Goal: Navigation & Orientation: Find specific page/section

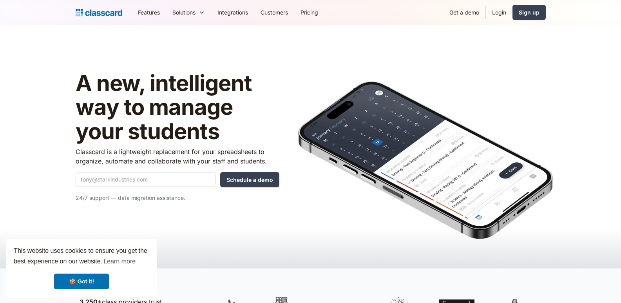
scroll to position [157, 0]
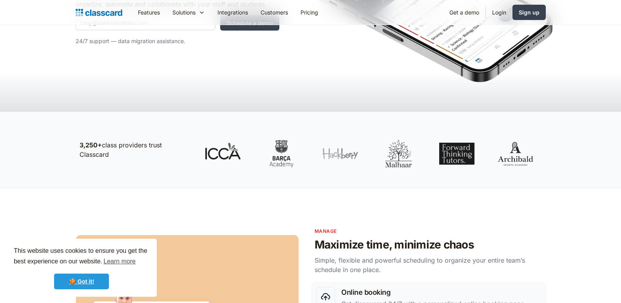
click at [88, 276] on link "🍪 Got it!" at bounding box center [81, 281] width 55 height 16
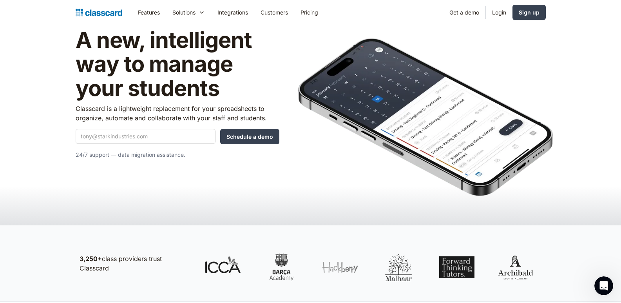
scroll to position [0, 0]
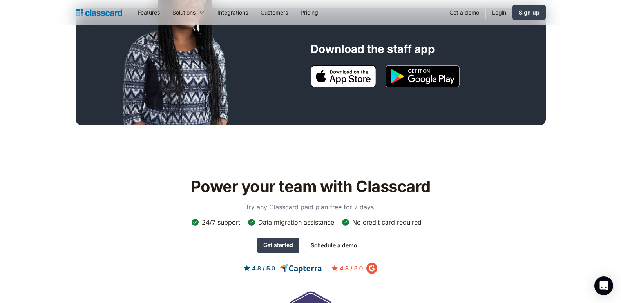
scroll to position [705, 0]
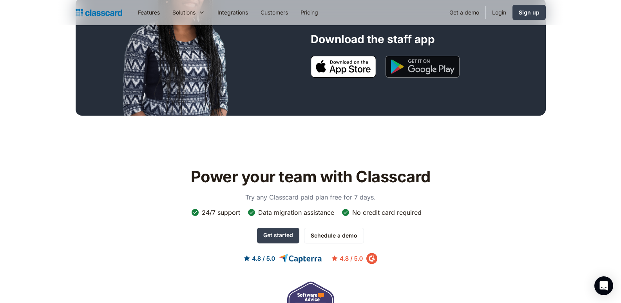
click at [430, 70] on img at bounding box center [422, 67] width 74 height 22
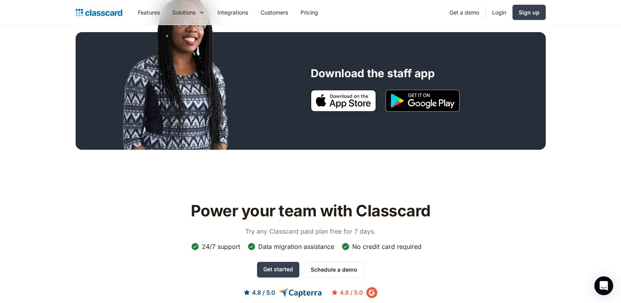
scroll to position [563, 0]
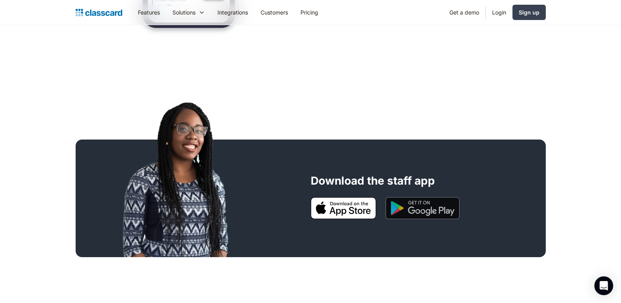
click at [399, 200] on img at bounding box center [422, 208] width 74 height 22
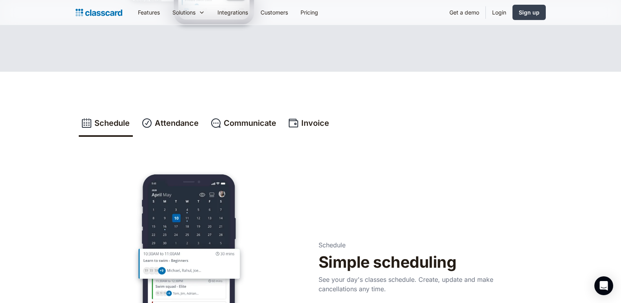
scroll to position [211, 0]
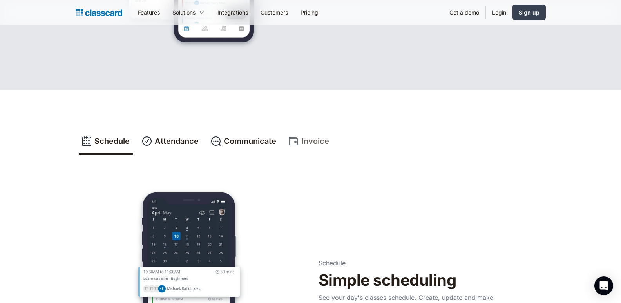
click at [315, 138] on div "Invoice" at bounding box center [315, 141] width 28 height 12
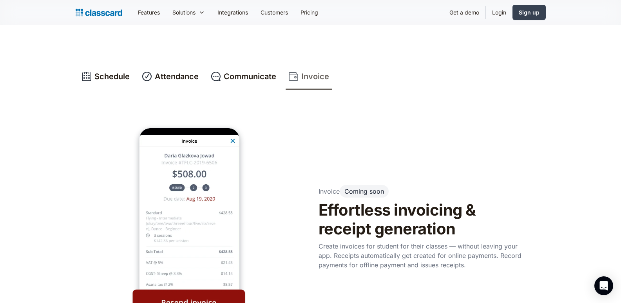
scroll to position [289, 0]
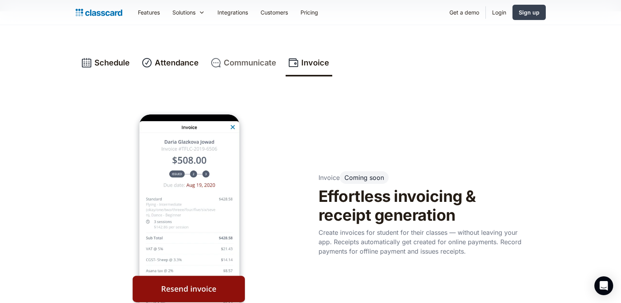
click at [250, 60] on div "Communicate" at bounding box center [250, 63] width 52 height 12
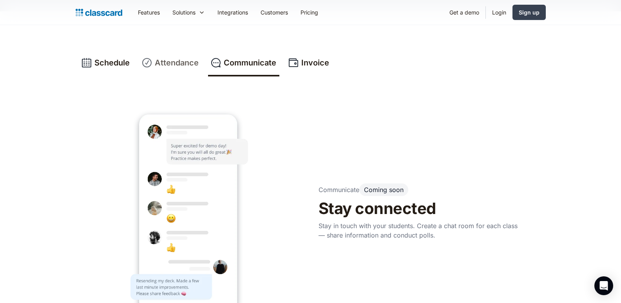
click at [156, 63] on div "Attendance" at bounding box center [177, 63] width 44 height 12
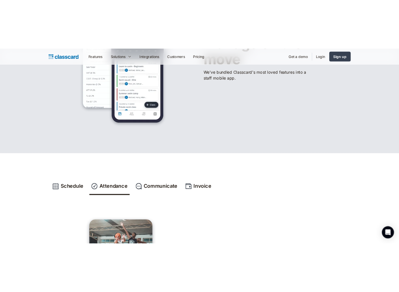
scroll to position [0, 0]
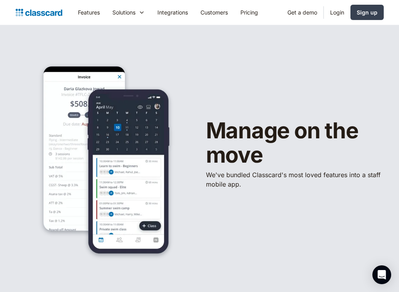
click at [234, 65] on div "Manage on the move We've bundled ​Classcard's most loved features into a staff …" at bounding box center [200, 156] width 368 height 209
click at [379, 7] on link "Sign up" at bounding box center [366, 12] width 33 height 15
click at [332, 9] on link "Login" at bounding box center [337, 13] width 27 height 18
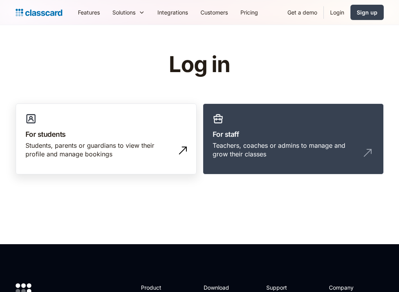
click at [86, 146] on div "Students, parents or guardians to view their profile and manage bookings" at bounding box center [98, 150] width 146 height 18
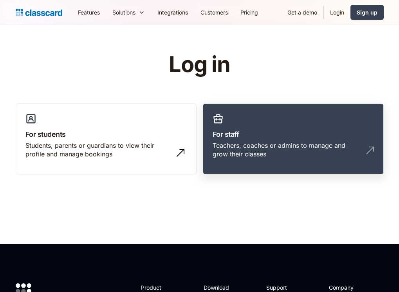
click at [225, 144] on div "Teachers, coaches or admins to manage and grow their classes" at bounding box center [286, 150] width 146 height 18
